Goal: Task Accomplishment & Management: Use online tool/utility

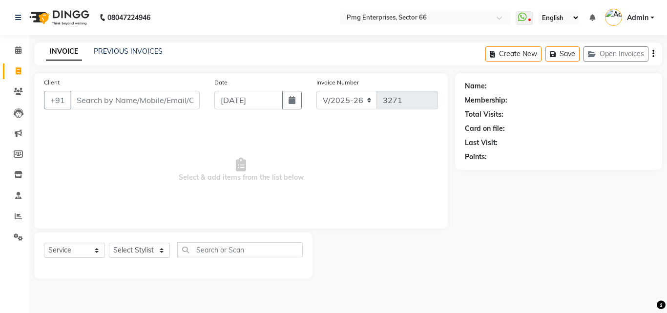
select select "889"
select select "service"
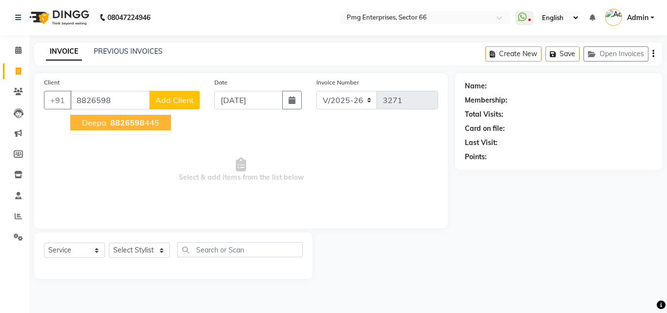
click at [133, 116] on button "deepa 8826598 445" at bounding box center [120, 123] width 101 height 16
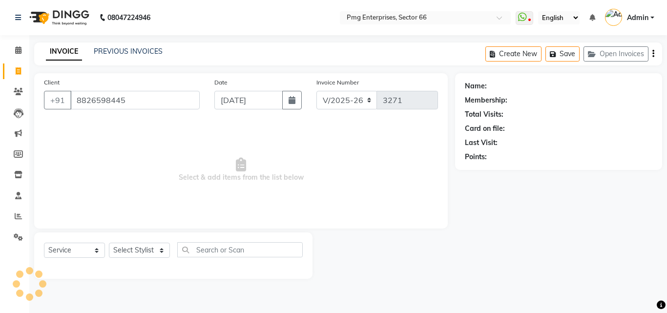
type input "8826598445"
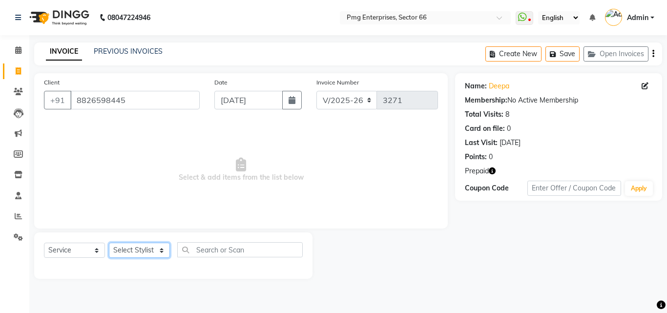
click at [143, 249] on select "Select Stylist [PERSON_NAME] Counter [PERSON_NAME] [PERSON_NAME] [PERSON_NAME] …" at bounding box center [139, 250] width 61 height 15
select select "70413"
click at [109, 243] on select "Select Stylist [PERSON_NAME] Counter [PERSON_NAME] [PERSON_NAME] [PERSON_NAME] …" at bounding box center [139, 250] width 61 height 15
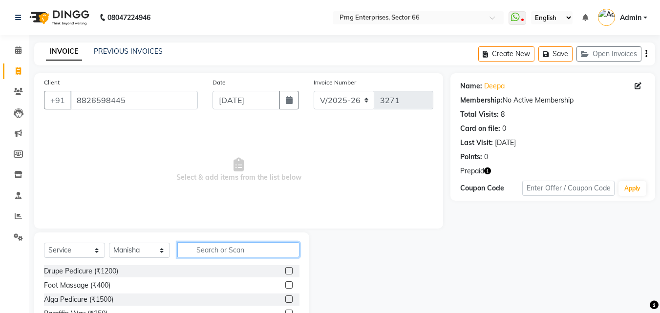
click at [208, 254] on input "text" at bounding box center [238, 249] width 122 height 15
type input "EY"
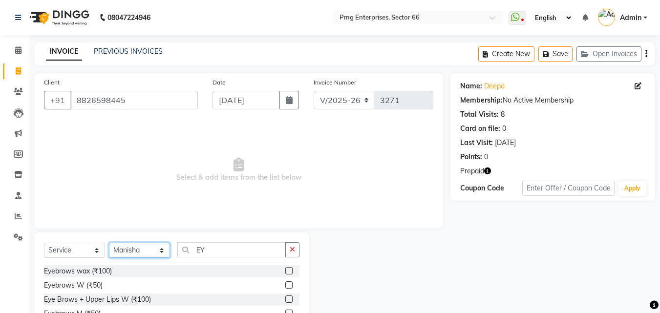
click at [130, 250] on select "Select Stylist [PERSON_NAME] Counter [PERSON_NAME] [PERSON_NAME] [PERSON_NAME] …" at bounding box center [139, 250] width 61 height 15
select select "14600"
click at [109, 243] on select "Select Stylist [PERSON_NAME] Counter [PERSON_NAME] [PERSON_NAME] [PERSON_NAME] …" at bounding box center [139, 250] width 61 height 15
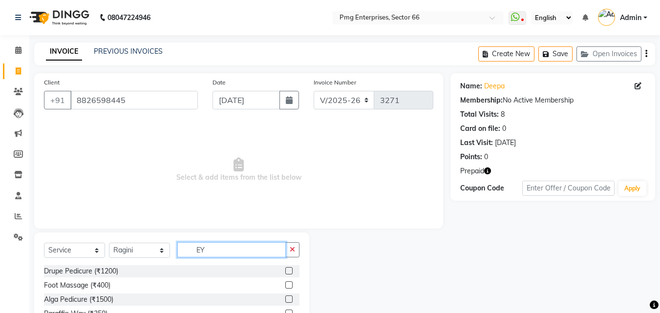
click at [212, 253] on input "EY" at bounding box center [231, 249] width 108 height 15
type input "E"
type input "EY"
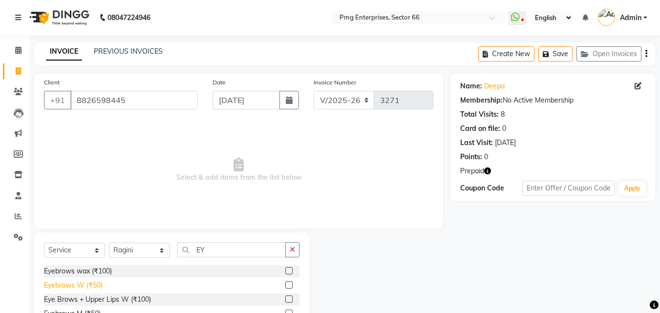
click at [86, 282] on div "Eyebrows W (₹50)" at bounding box center [73, 285] width 59 height 10
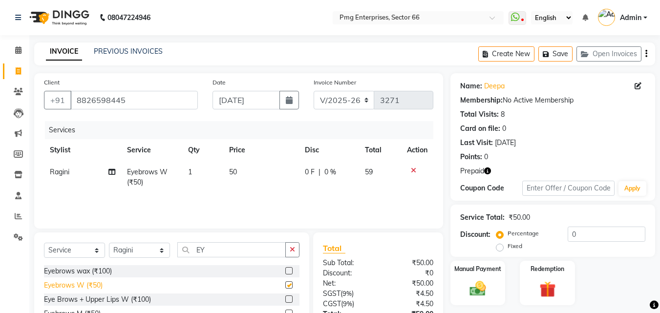
checkbox input "false"
click at [544, 285] on img at bounding box center [546, 289] width 27 height 21
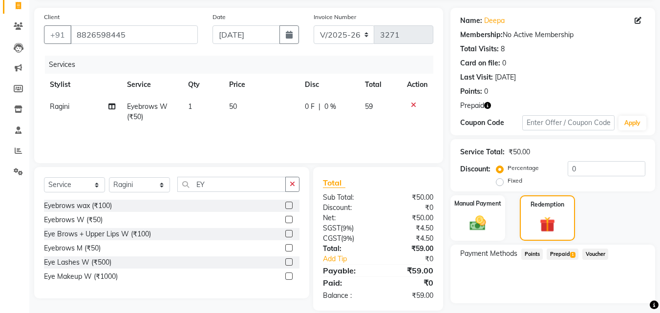
scroll to position [78, 0]
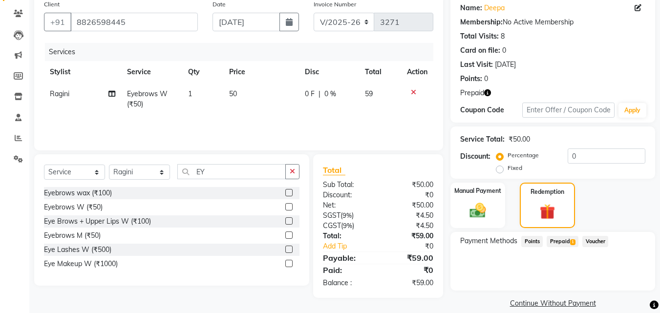
click at [567, 241] on span "Prepaid 1" at bounding box center [563, 241] width 32 height 11
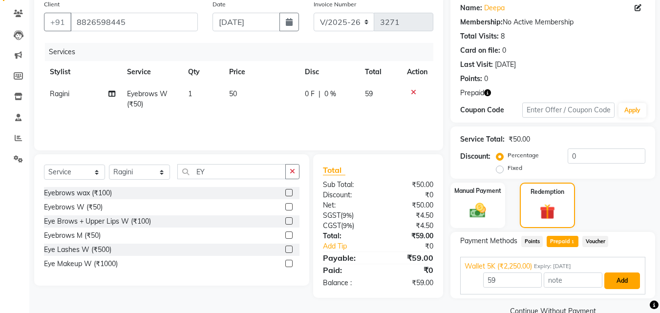
click at [628, 280] on button "Add" at bounding box center [622, 281] width 36 height 17
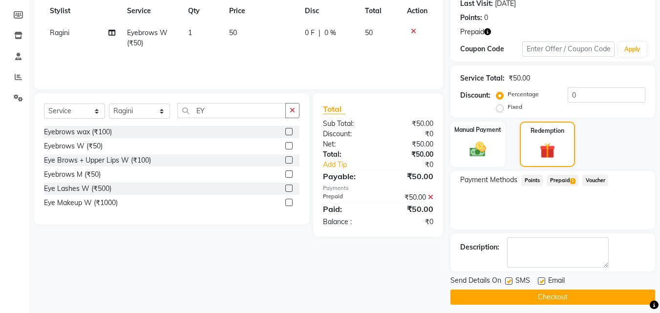
scroll to position [146, 0]
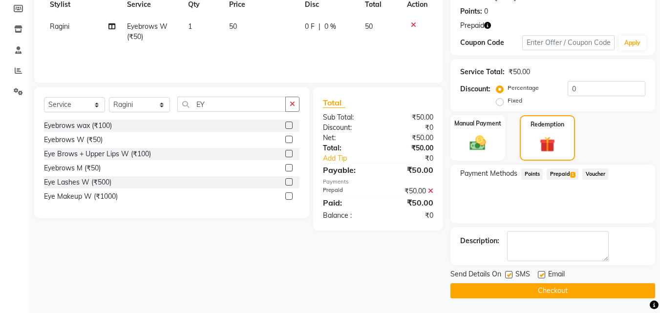
click at [620, 288] on button "Checkout" at bounding box center [552, 290] width 205 height 15
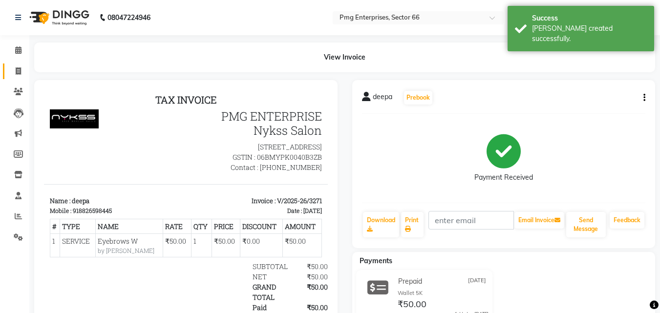
click at [17, 64] on link "Invoice" at bounding box center [14, 72] width 23 height 16
select select "service"
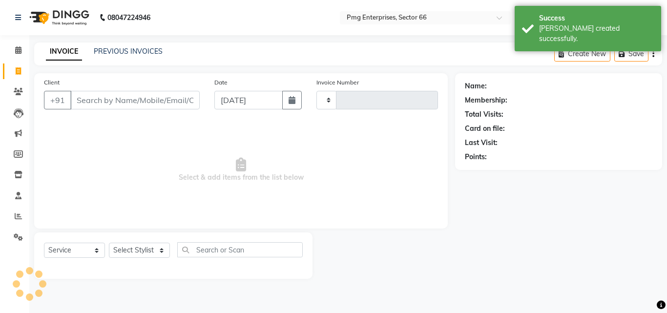
type input "3272"
select select "889"
